Goal: Complete application form

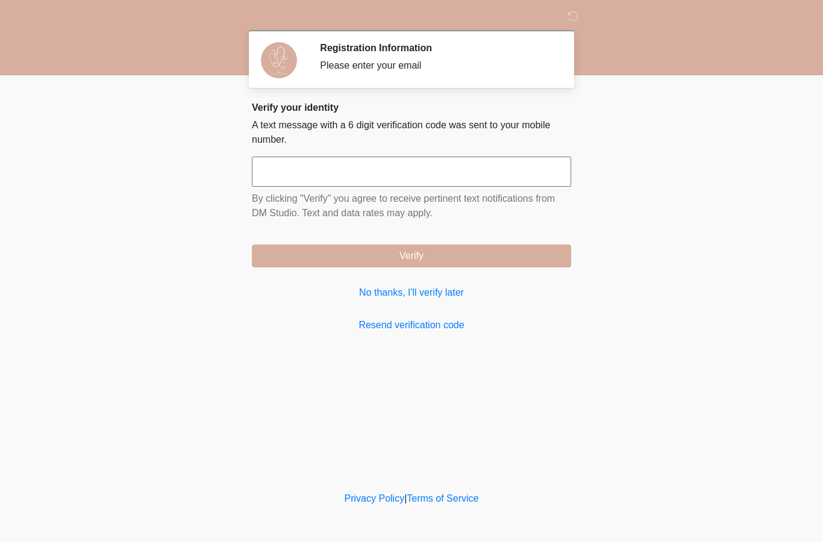
click at [511, 174] on input "text" at bounding box center [411, 172] width 319 height 30
type input "*"
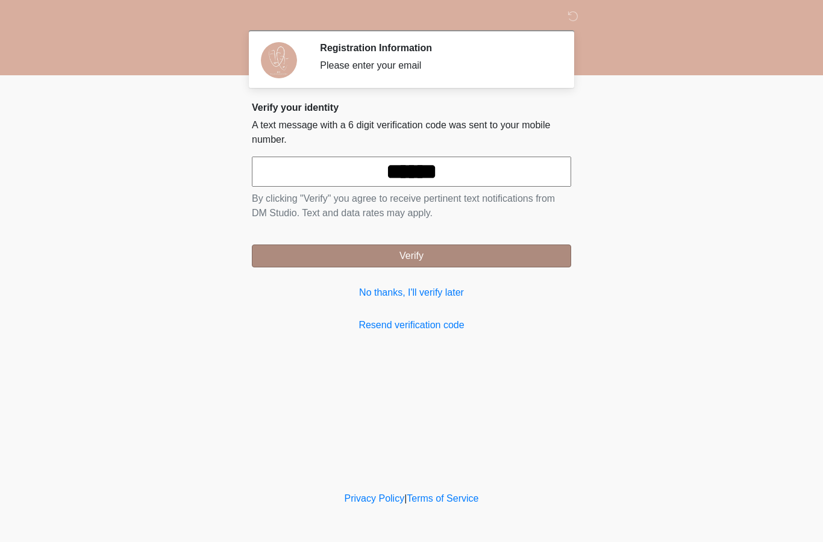
type input "******"
click at [451, 246] on button "Verify" at bounding box center [411, 256] width 319 height 23
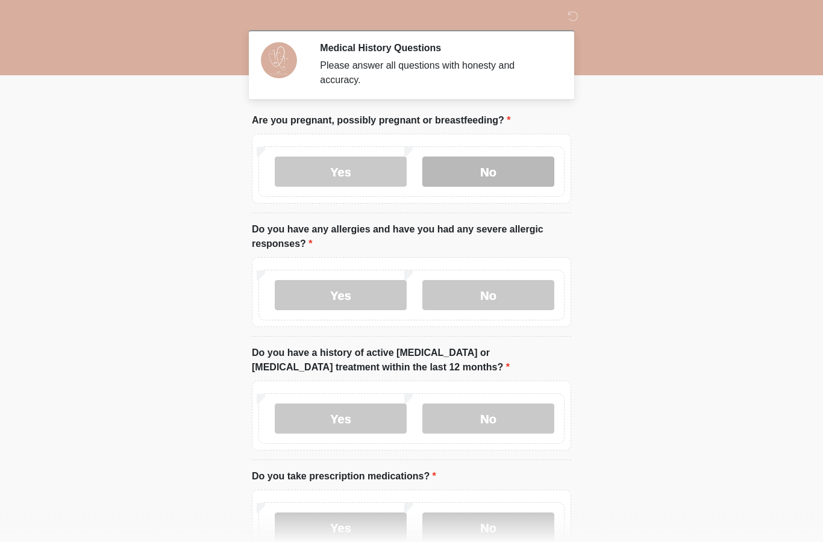
click at [497, 174] on label "No" at bounding box center [488, 172] width 132 height 30
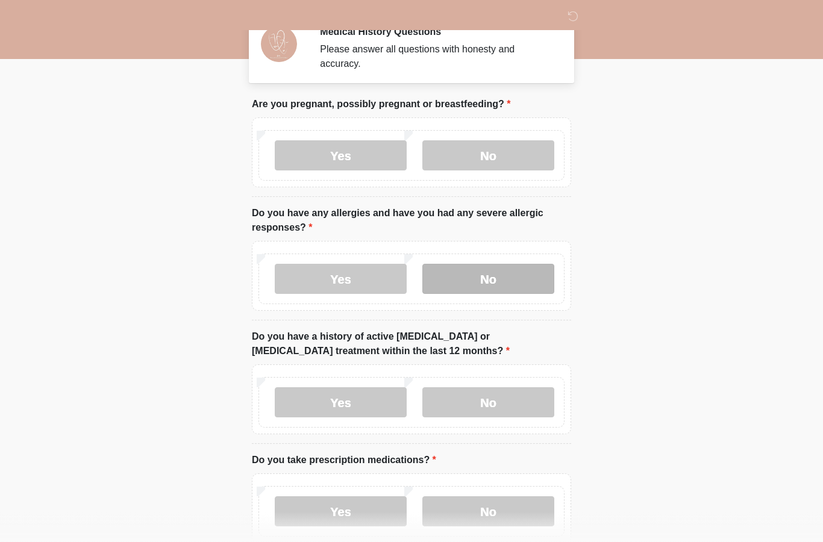
click at [528, 272] on label "No" at bounding box center [488, 279] width 132 height 30
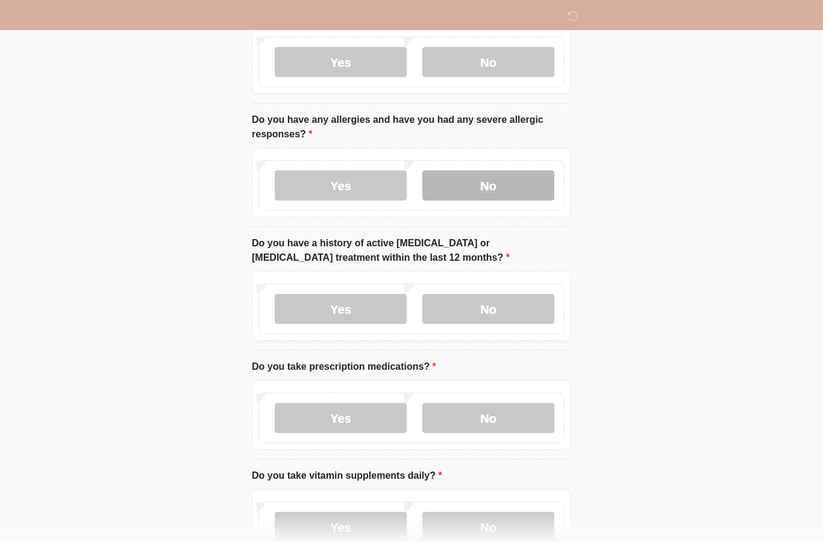
scroll to position [111, 0]
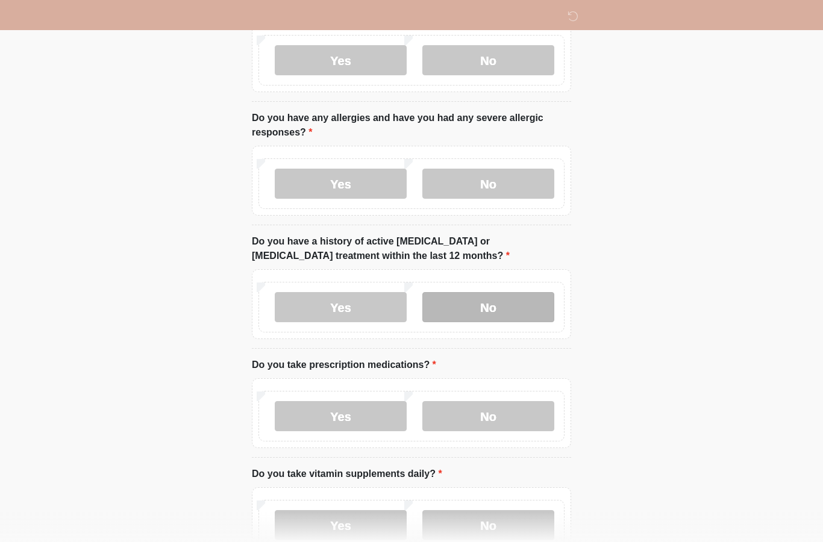
click at [540, 295] on label "No" at bounding box center [488, 307] width 132 height 30
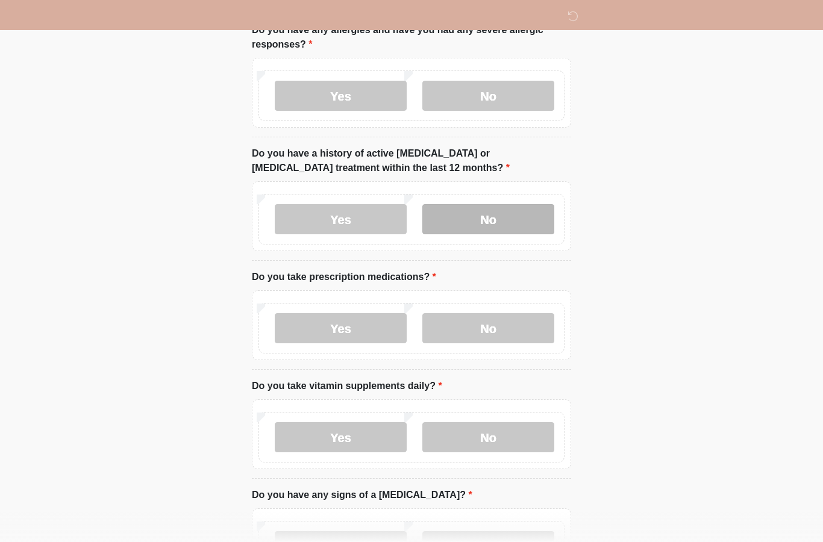
scroll to position [200, 0]
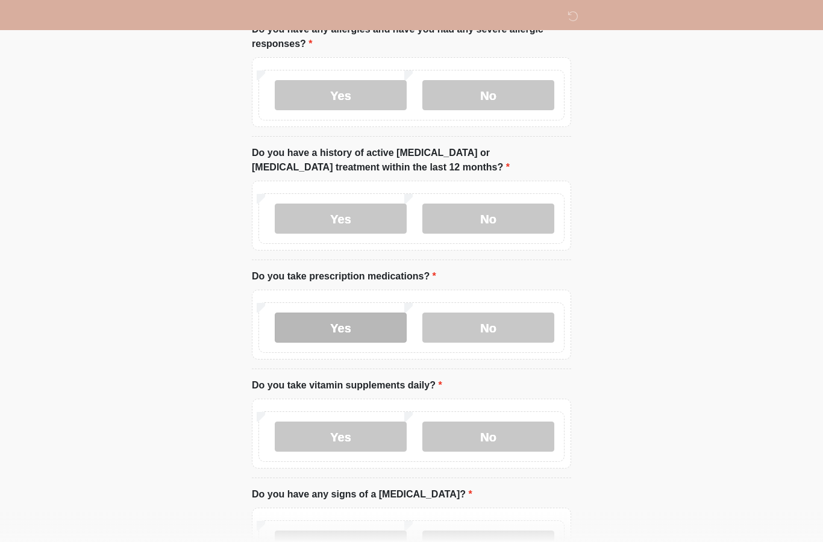
click at [381, 323] on label "Yes" at bounding box center [341, 328] width 132 height 30
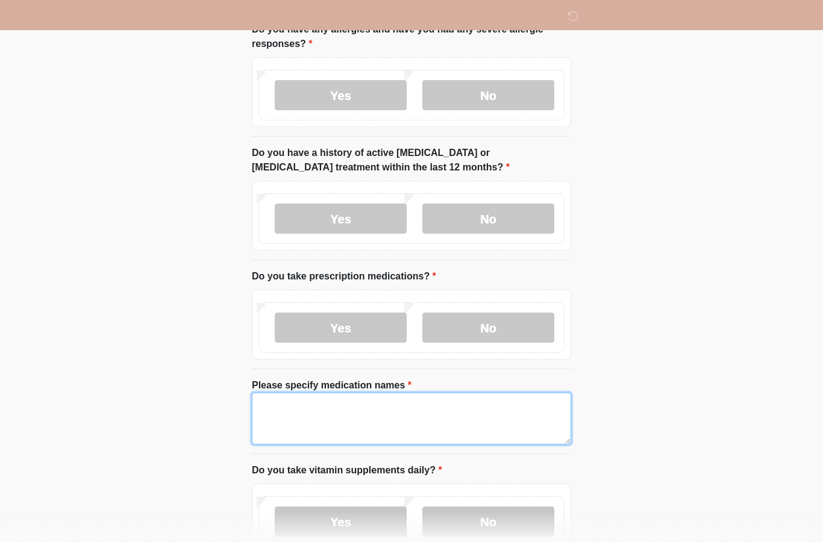
click at [403, 416] on textarea "Please specify medication names" at bounding box center [411, 419] width 319 height 52
type textarea "*"
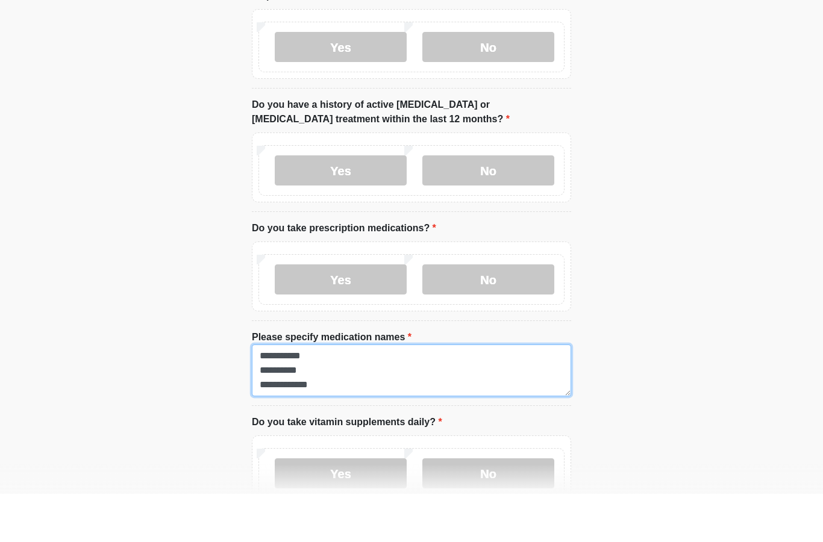
click at [295, 393] on textarea "**********" at bounding box center [411, 419] width 319 height 52
click at [324, 393] on textarea "**********" at bounding box center [411, 419] width 319 height 52
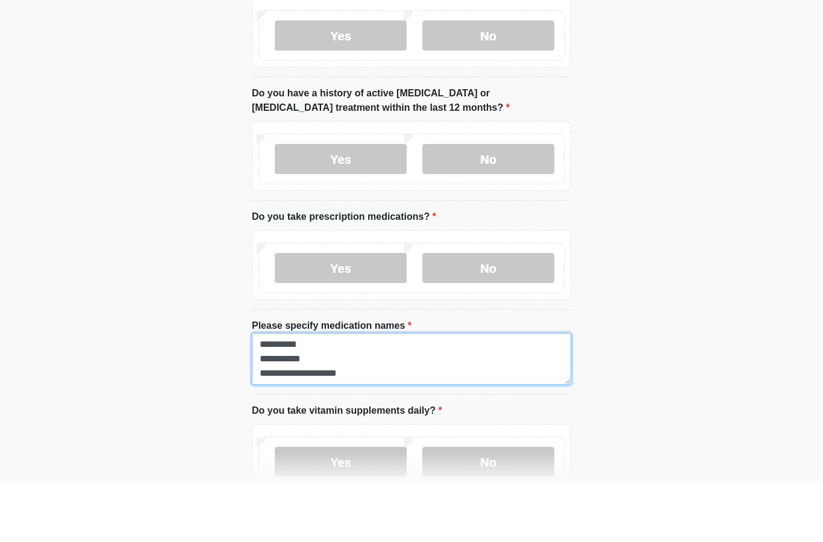
scroll to position [206, 0]
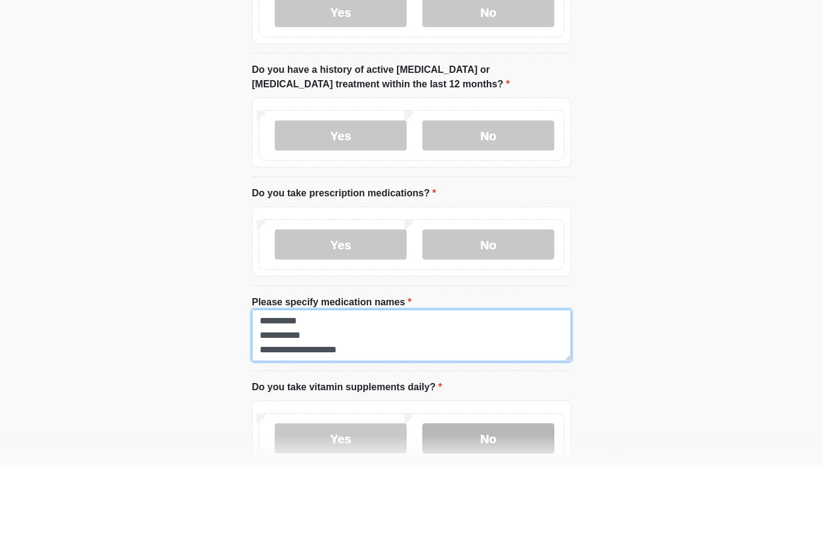
type textarea "**********"
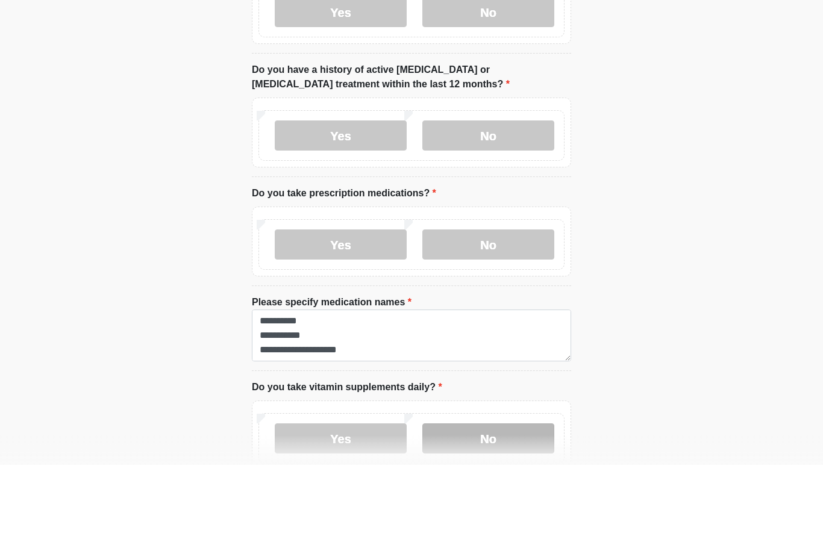
click at [512, 500] on label "No" at bounding box center [488, 515] width 132 height 30
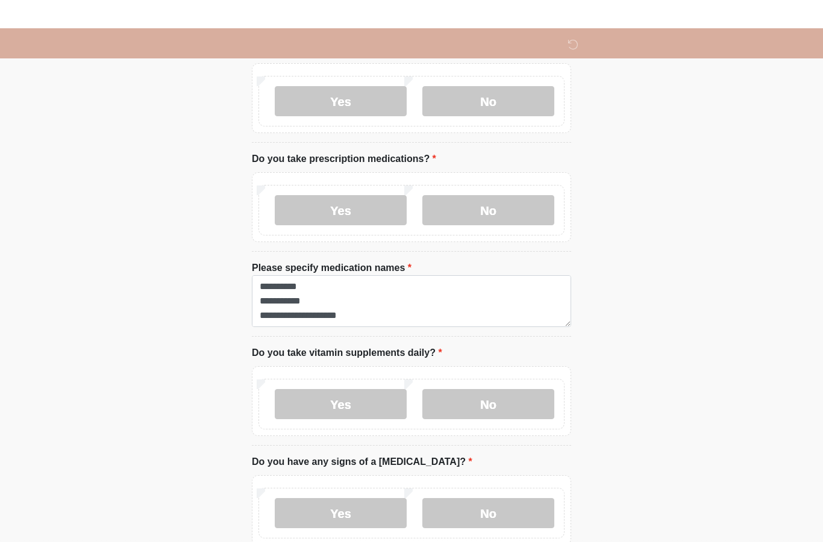
scroll to position [361, 0]
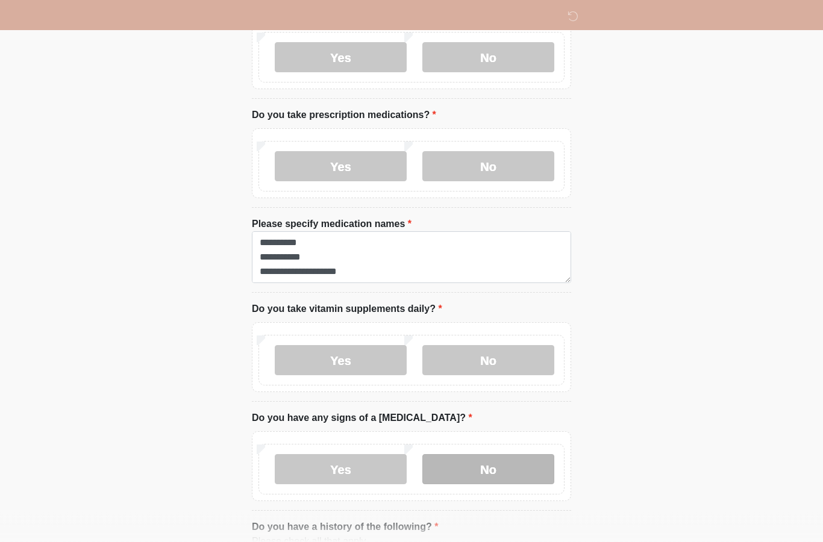
click at [496, 463] on label "No" at bounding box center [488, 470] width 132 height 30
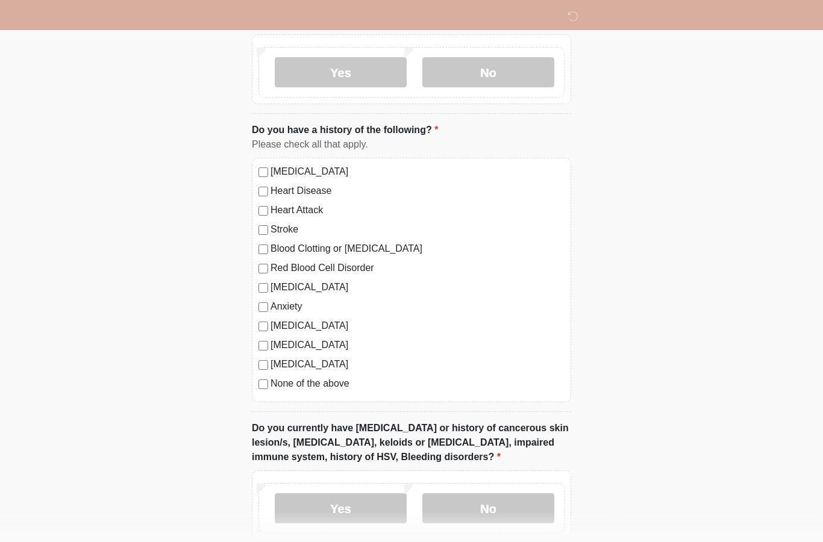
scroll to position [758, 0]
click at [283, 304] on label "Anxiety" at bounding box center [417, 306] width 294 height 14
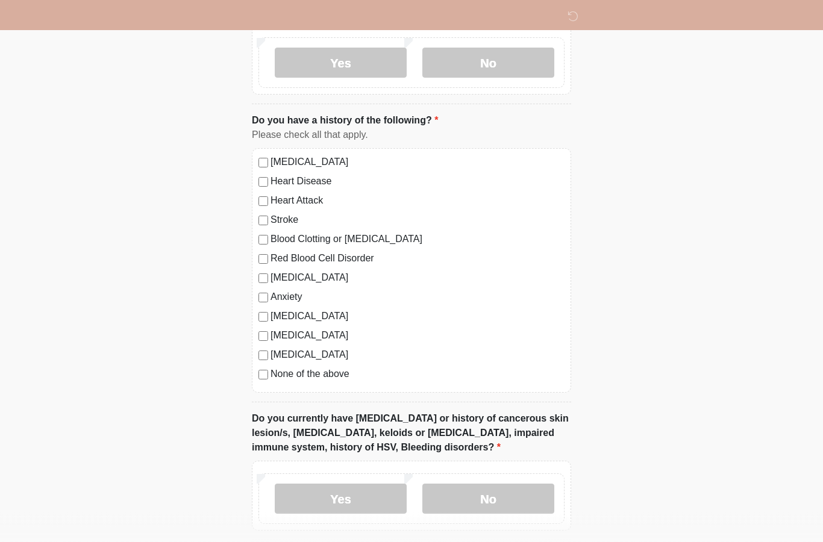
scroll to position [768, 0]
click at [284, 274] on label "[MEDICAL_DATA]" at bounding box center [417, 277] width 294 height 14
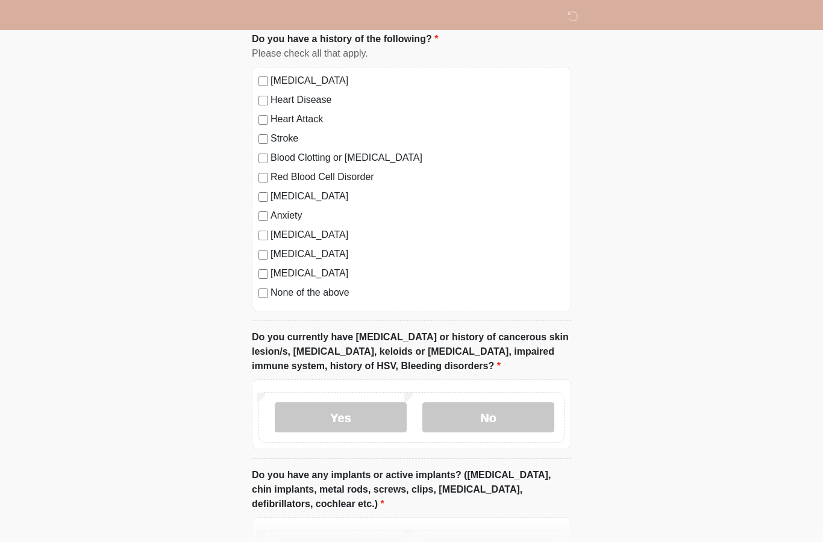
scroll to position [887, 0]
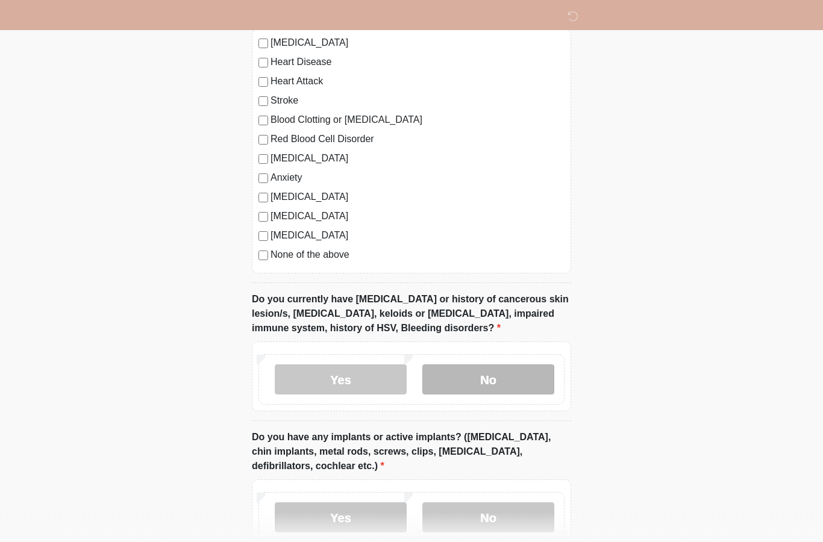
click at [455, 382] on label "No" at bounding box center [488, 379] width 132 height 30
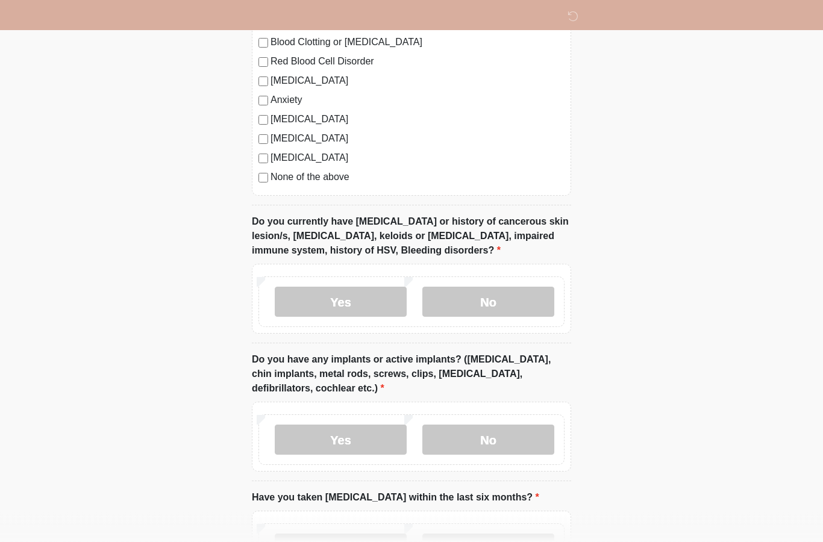
scroll to position [976, 0]
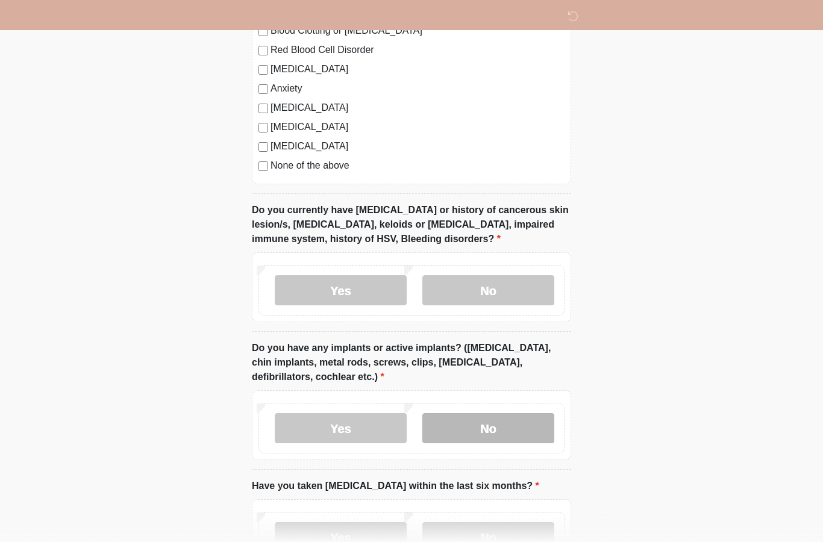
click at [455, 419] on label "No" at bounding box center [488, 428] width 132 height 30
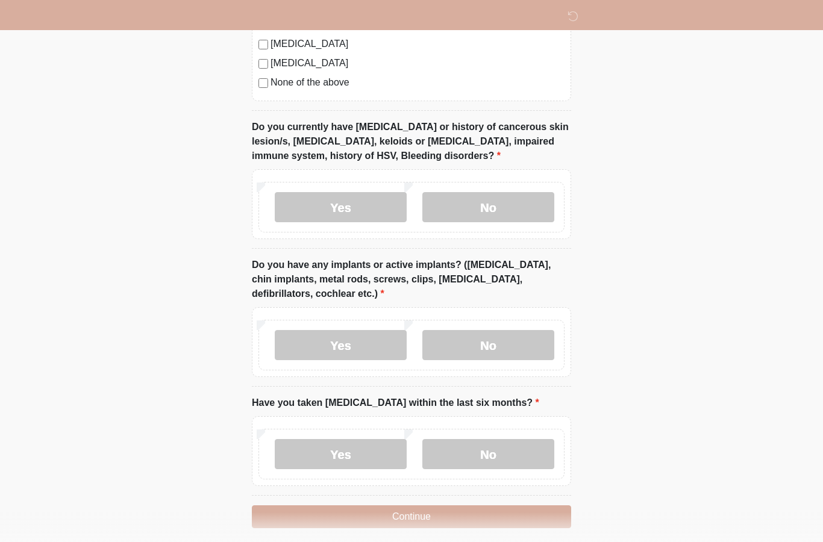
scroll to position [1108, 0]
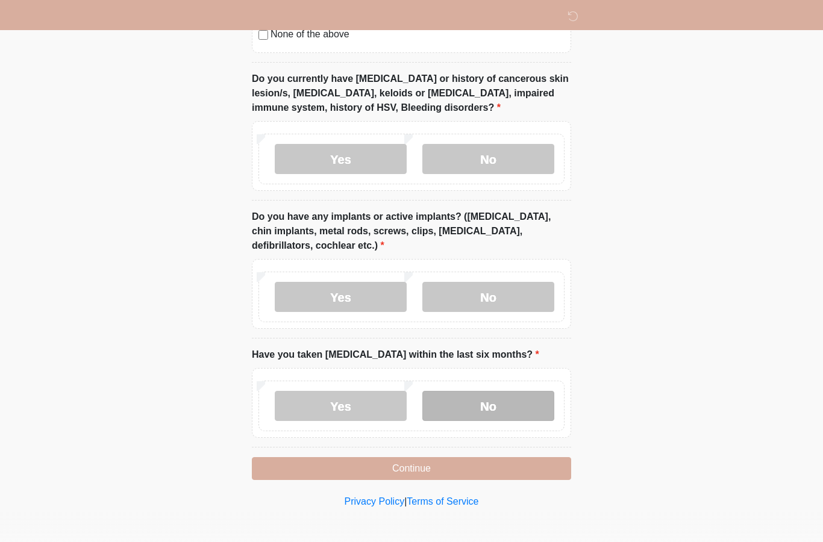
click at [455, 391] on label "No" at bounding box center [488, 406] width 132 height 30
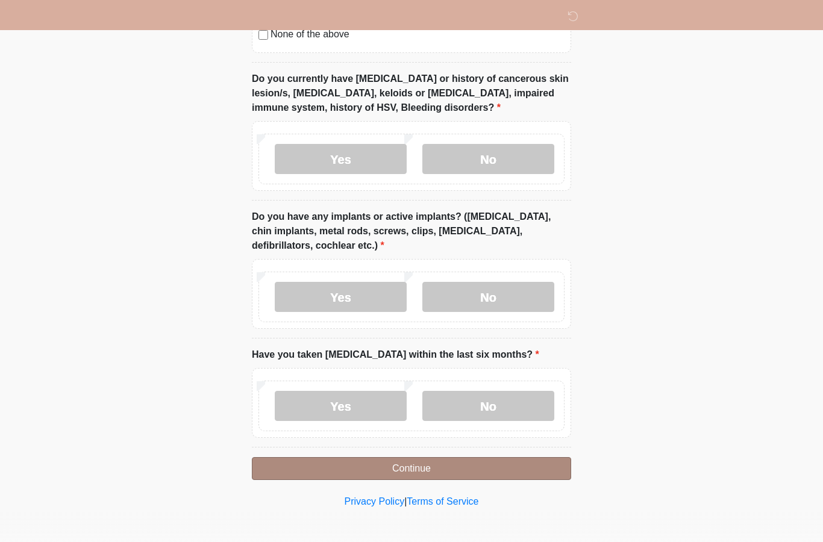
click at [437, 464] on button "Continue" at bounding box center [411, 468] width 319 height 23
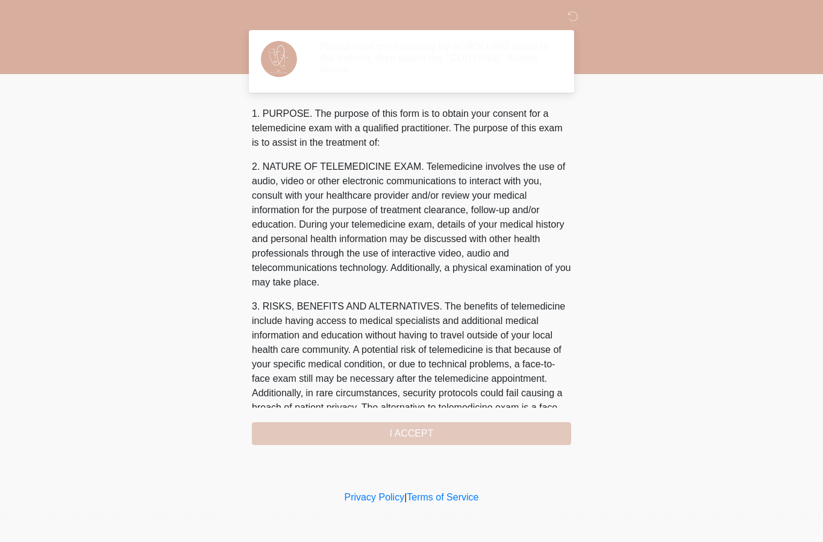
scroll to position [0, 0]
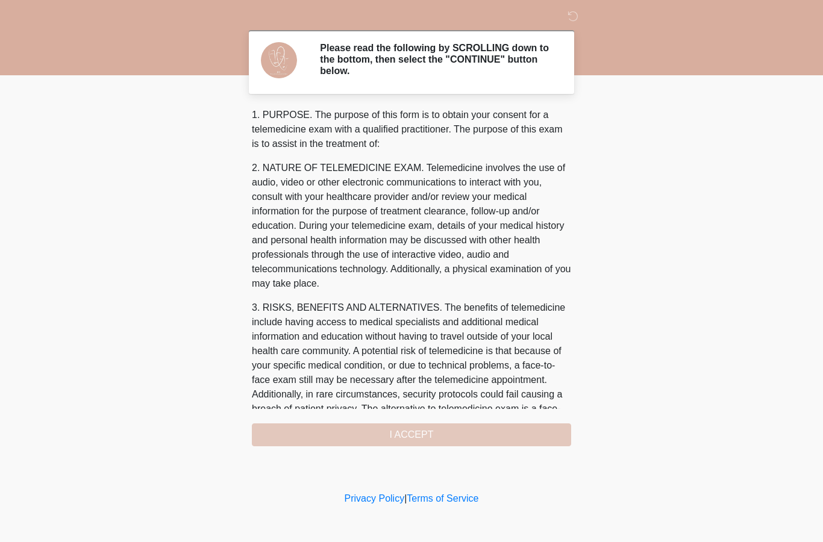
click at [438, 442] on div "1. PURPOSE. The purpose of this form is to obtain your consent for a telemedici…" at bounding box center [411, 277] width 319 height 338
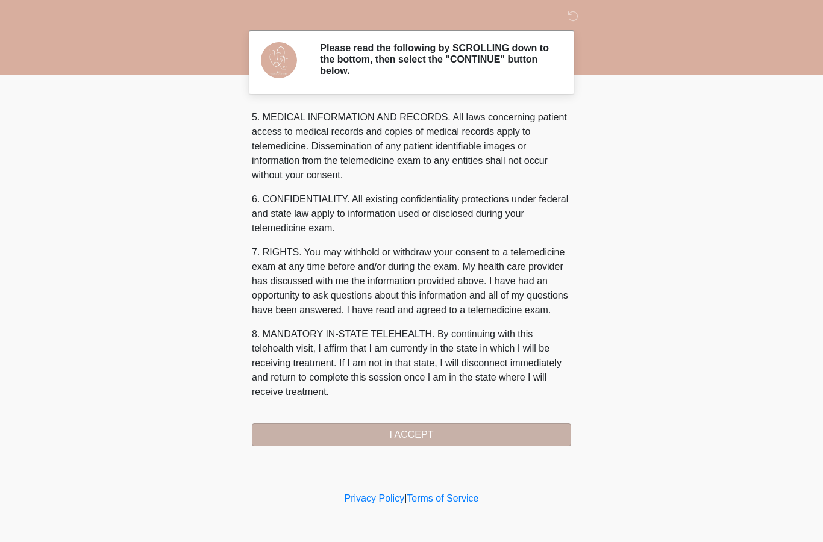
scroll to position [398, 0]
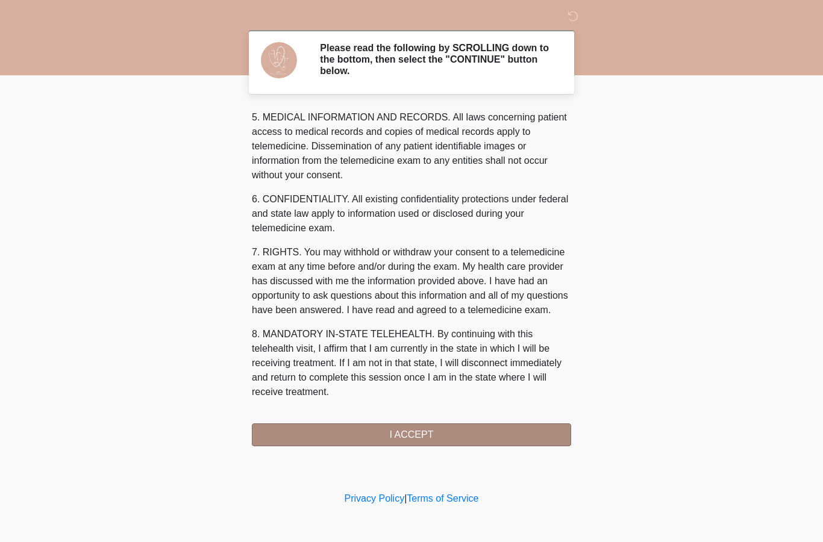
click at [351, 426] on button "I ACCEPT" at bounding box center [411, 434] width 319 height 23
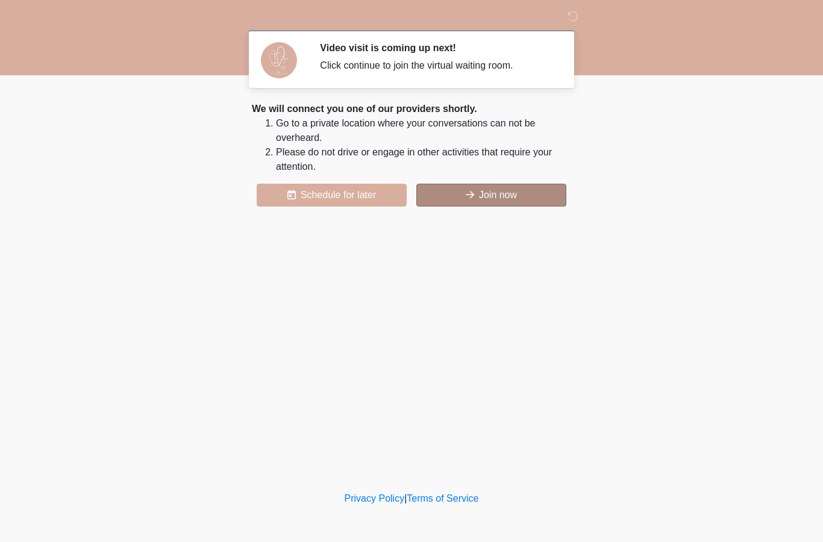
click at [458, 204] on button "Join now" at bounding box center [491, 195] width 150 height 23
click at [484, 207] on div "‎ ‎ Video visit is coming up next! Click continue to join the virtual waiting r…" at bounding box center [411, 244] width 361 height 465
